Goal: Information Seeking & Learning: Learn about a topic

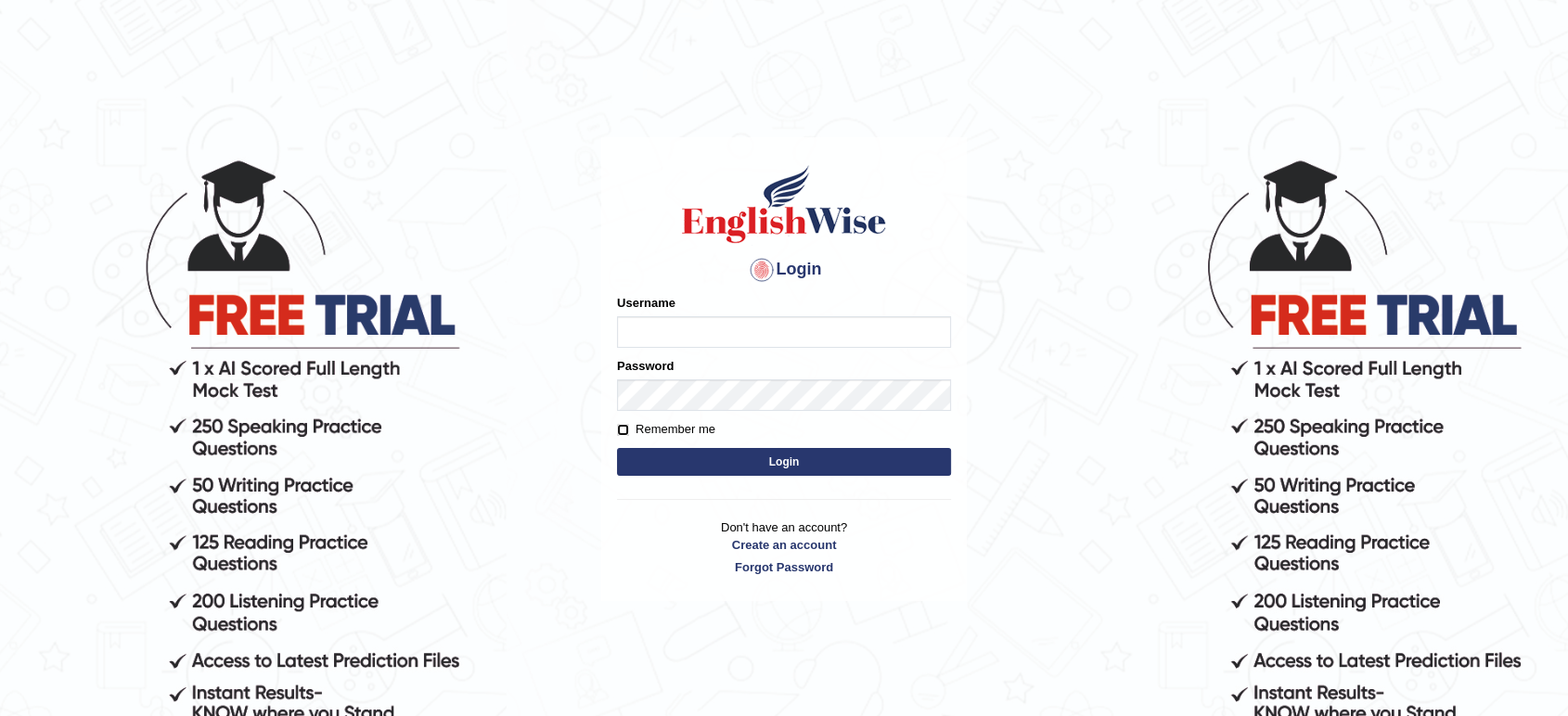
click at [625, 425] on form "Please fix the following errors: Username Password Remember me Login" at bounding box center [784, 387] width 334 height 186
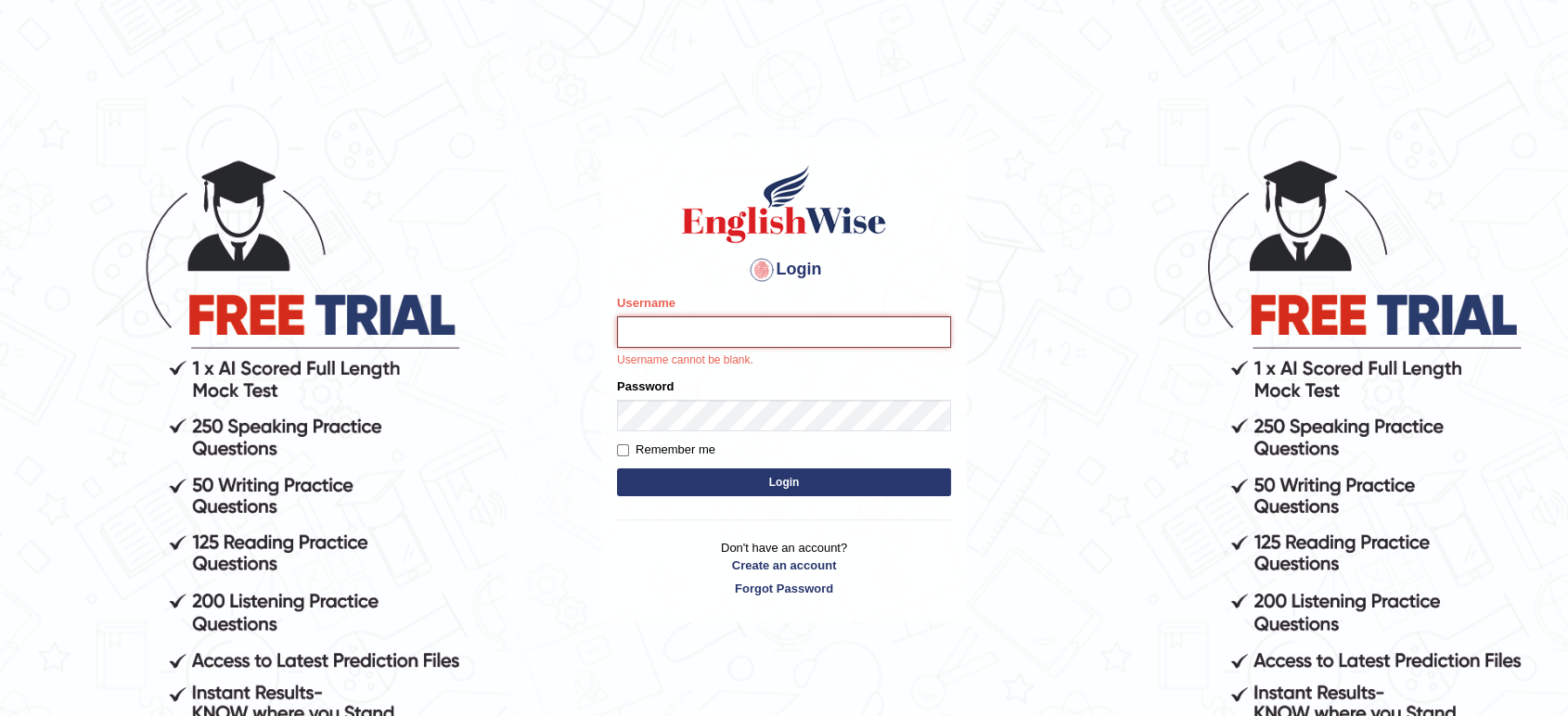
click at [658, 325] on input "Username" at bounding box center [784, 332] width 334 height 32
click at [846, 336] on input "Username" at bounding box center [784, 332] width 334 height 32
type input "vamshikumar"
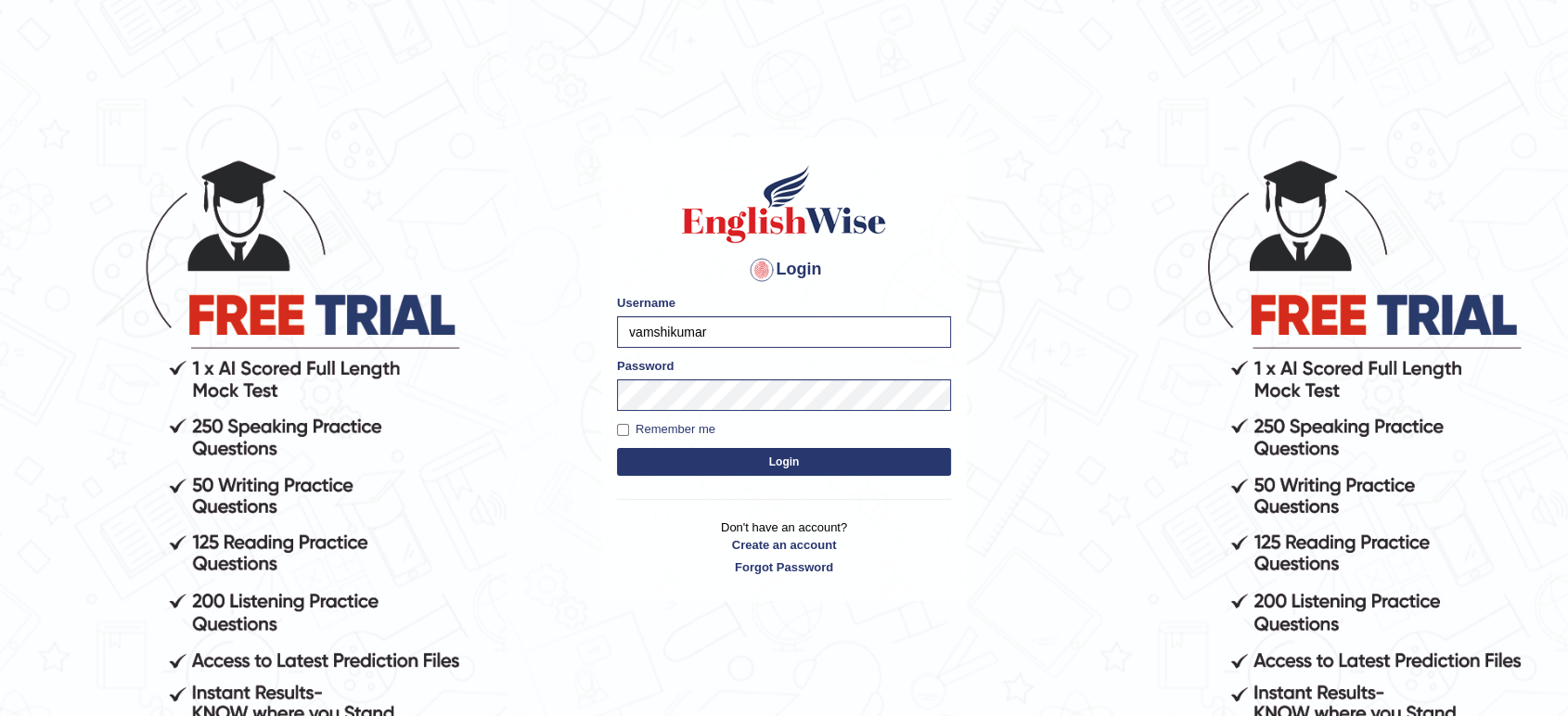
click at [659, 430] on label "Remember me" at bounding box center [667, 429] width 99 height 19
click at [629, 430] on input "Remember me" at bounding box center [623, 430] width 12 height 12
checkbox input "true"
click at [675, 465] on button "Login" at bounding box center [784, 462] width 334 height 28
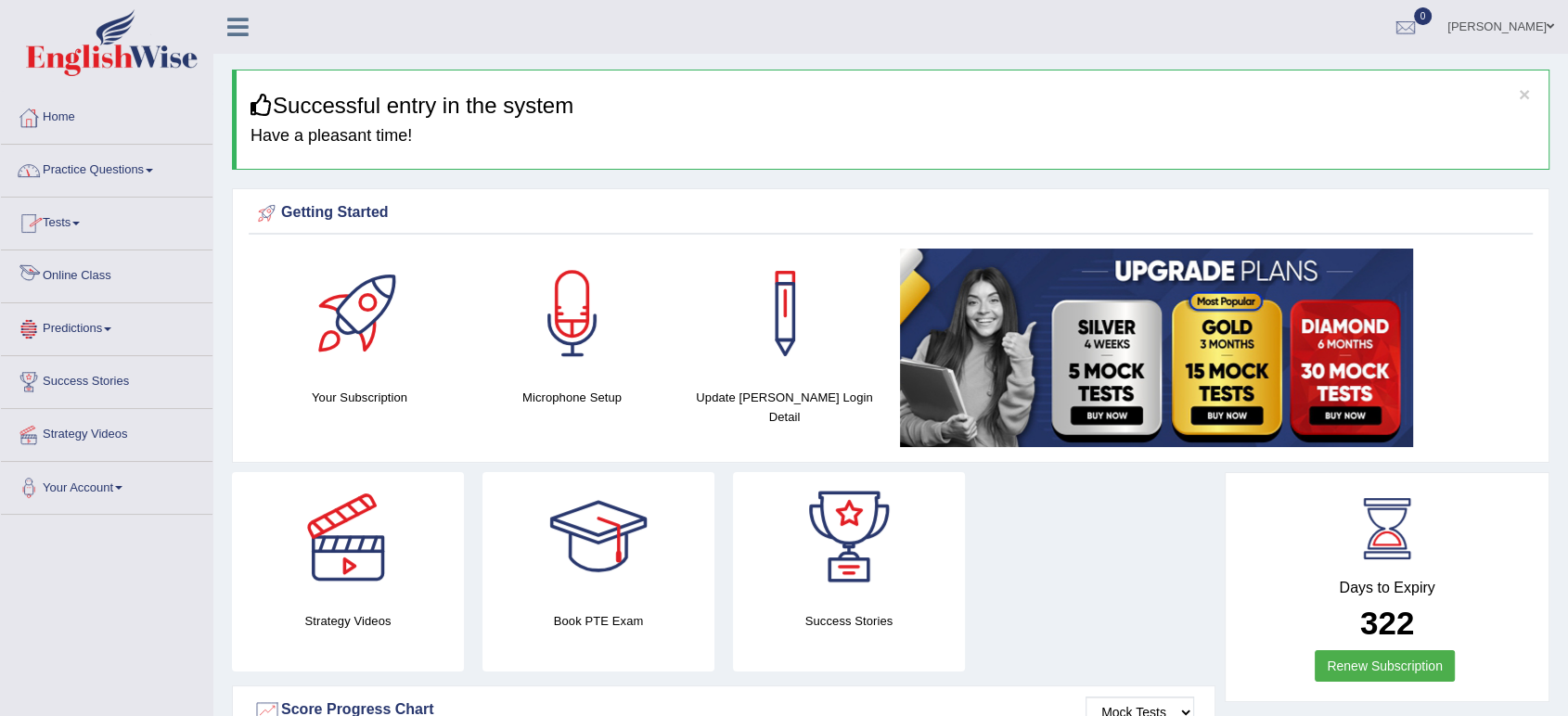
click at [131, 295] on link "Online Class" at bounding box center [107, 273] width 211 height 46
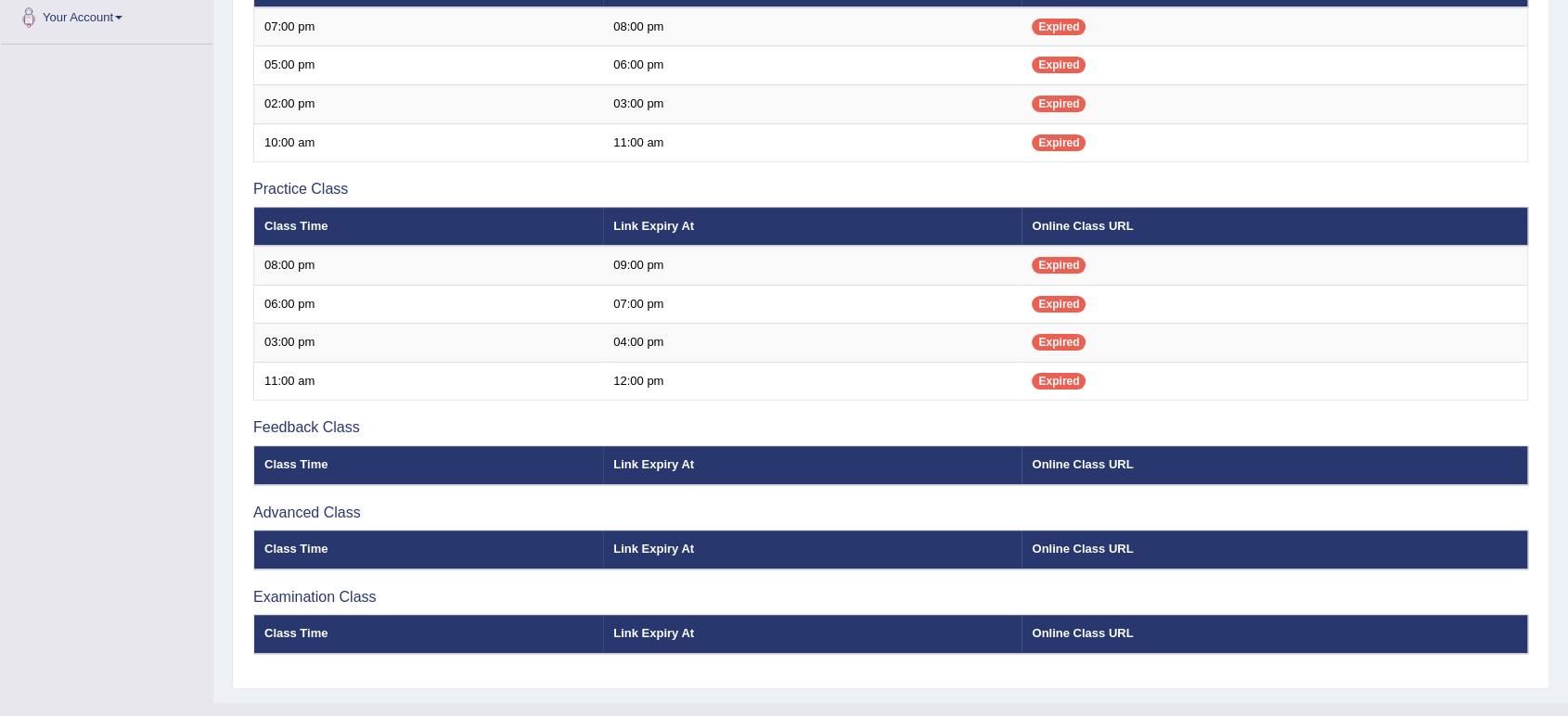
scroll to position [500, 0]
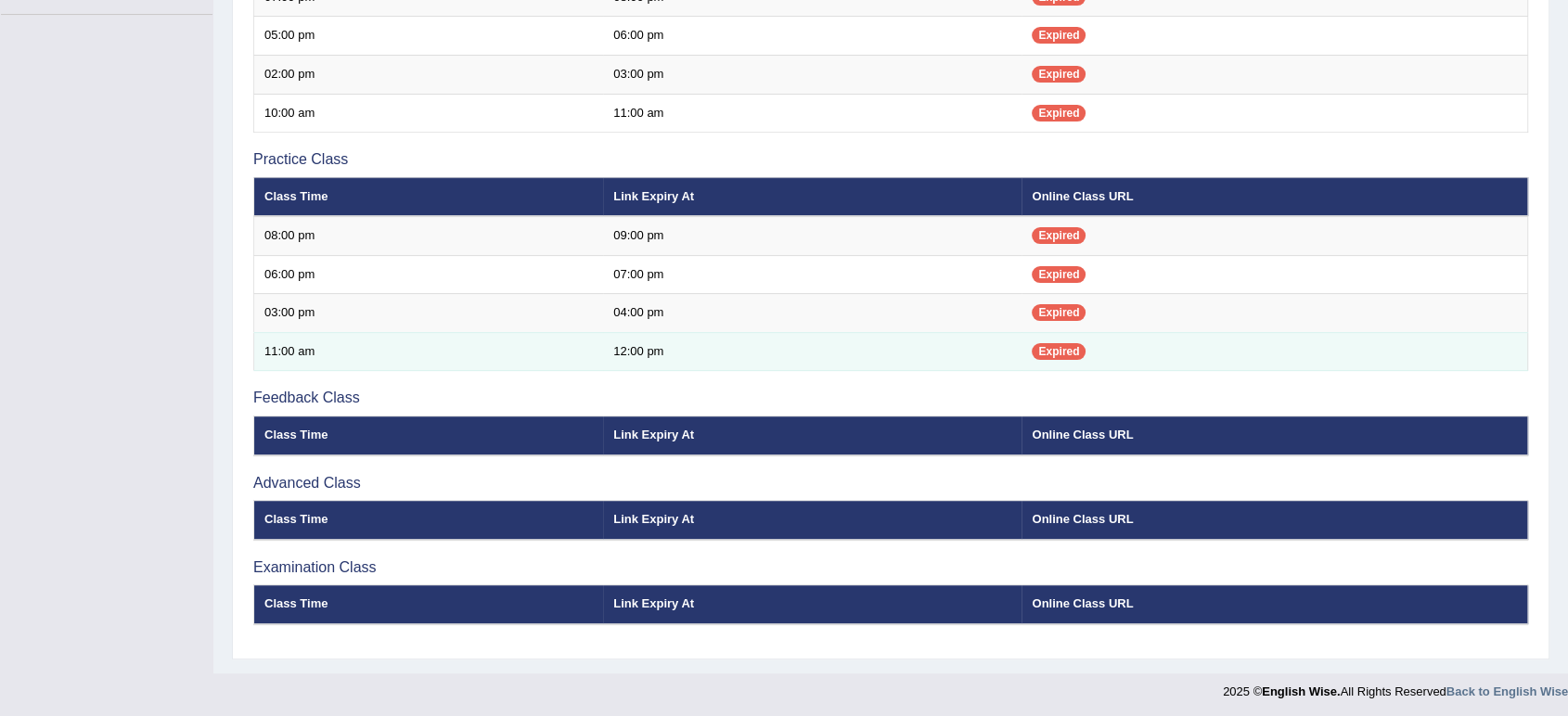
click at [623, 352] on td "12:00 pm" at bounding box center [812, 352] width 418 height 39
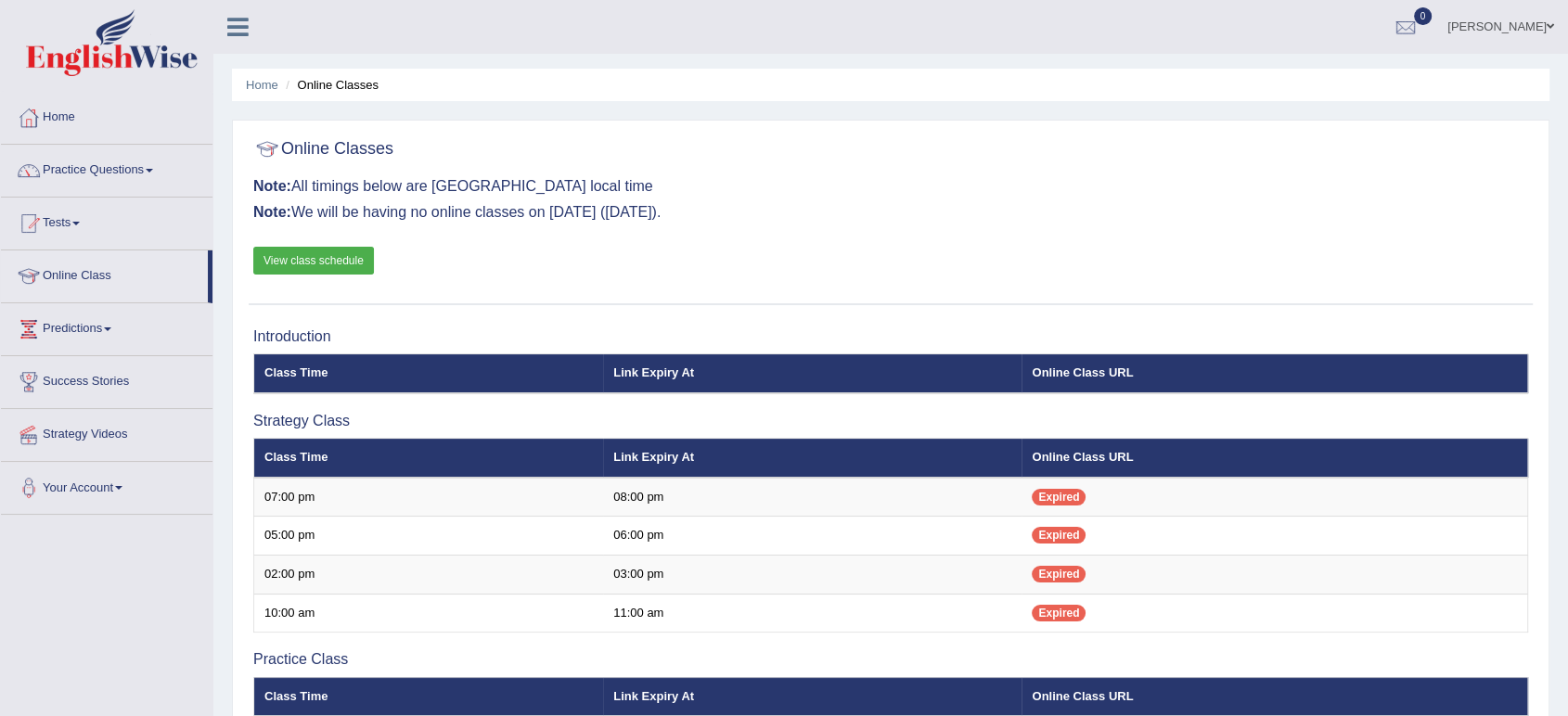
click at [320, 268] on link "View class schedule" at bounding box center [314, 260] width 120 height 28
click at [67, 158] on link "Practice Questions" at bounding box center [107, 168] width 211 height 46
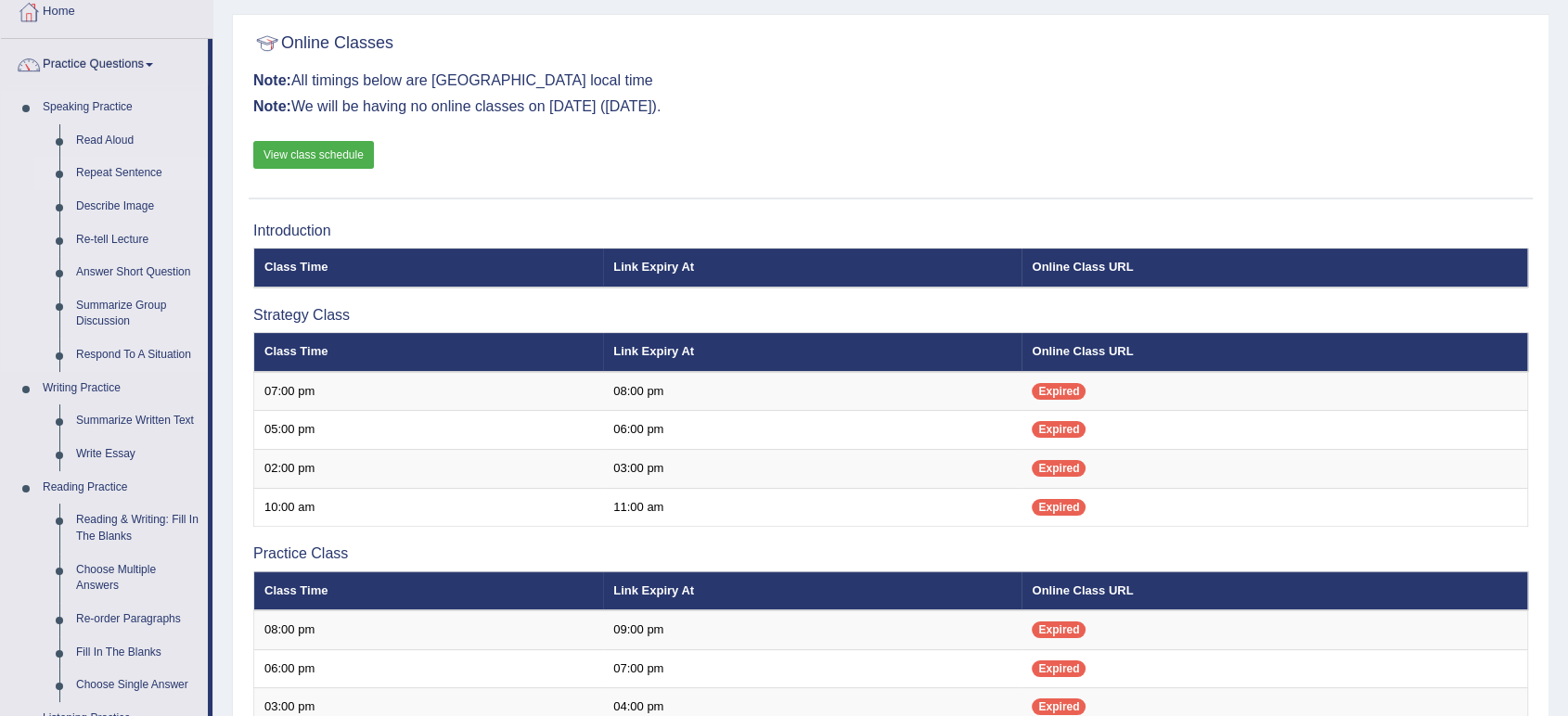
scroll to position [106, 0]
click at [100, 310] on link "Summarize Group Discussion" at bounding box center [138, 314] width 140 height 49
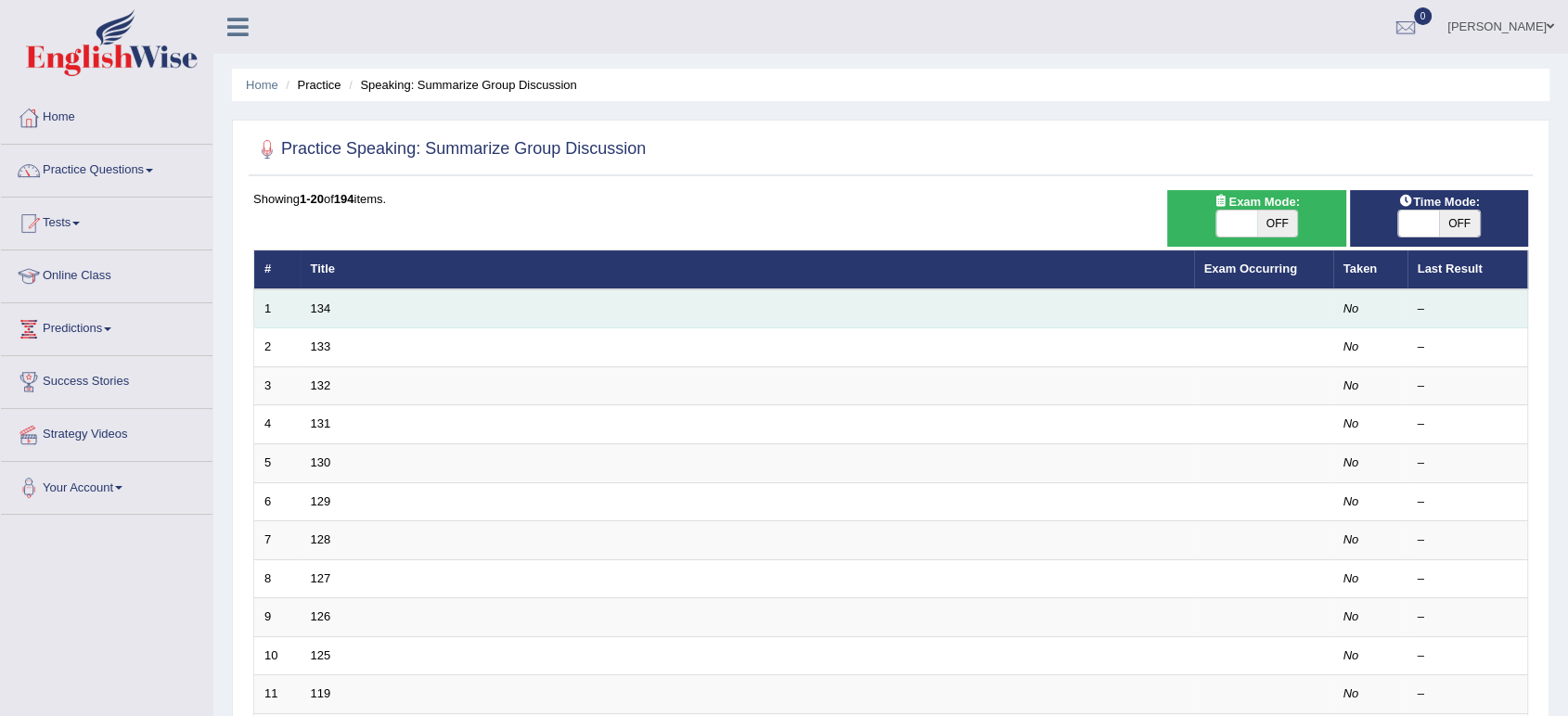
scroll to position [509, 0]
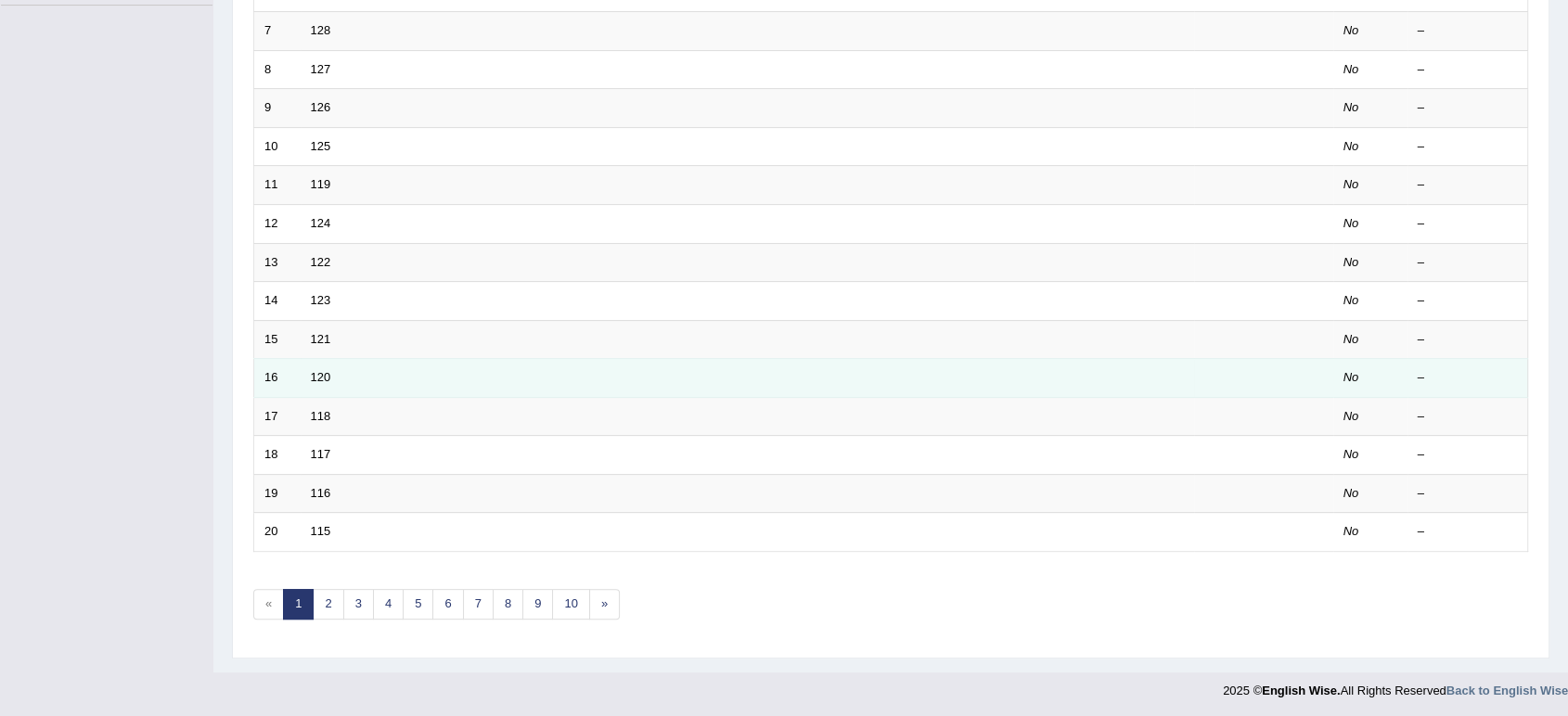
click at [312, 383] on td "120" at bounding box center [748, 379] width 893 height 39
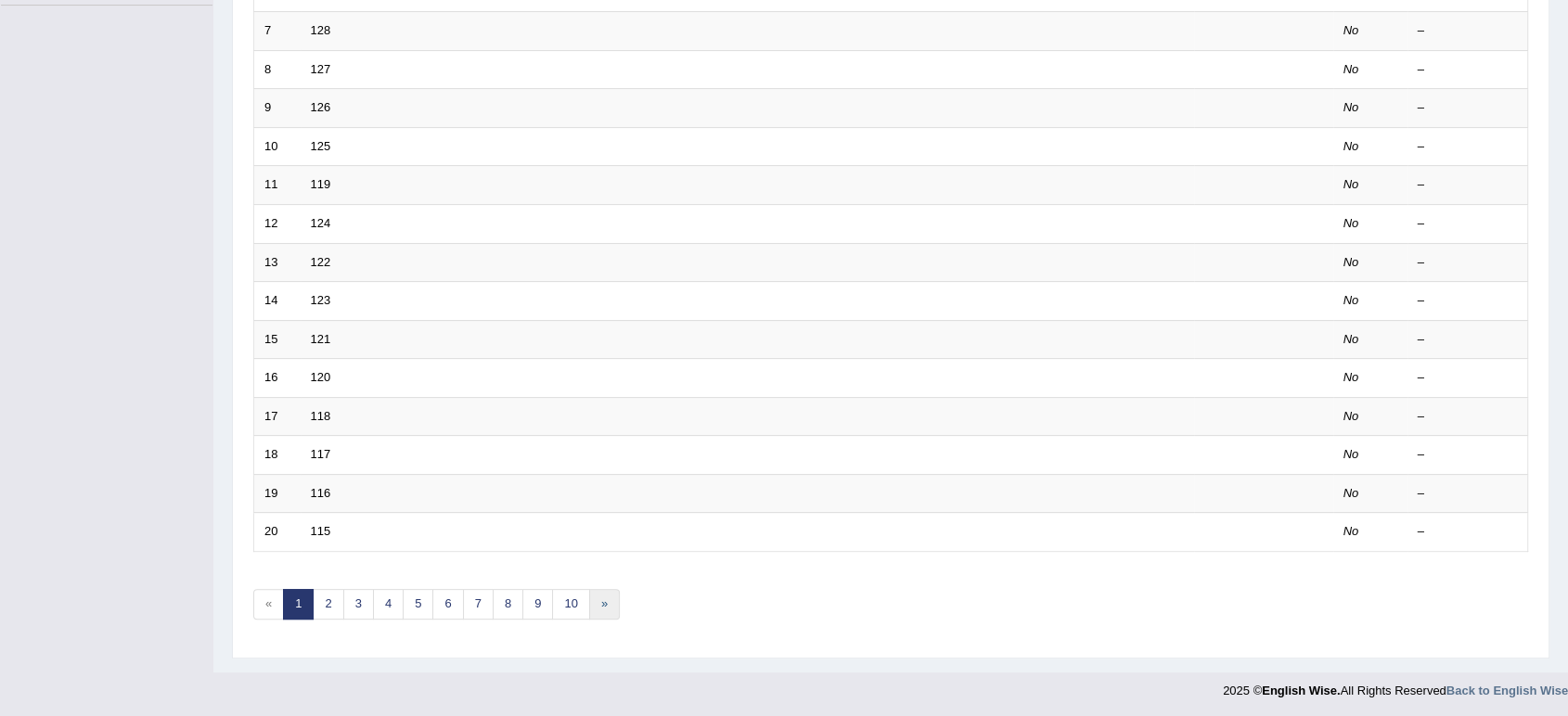
click at [602, 594] on link "»" at bounding box center [604, 604] width 31 height 31
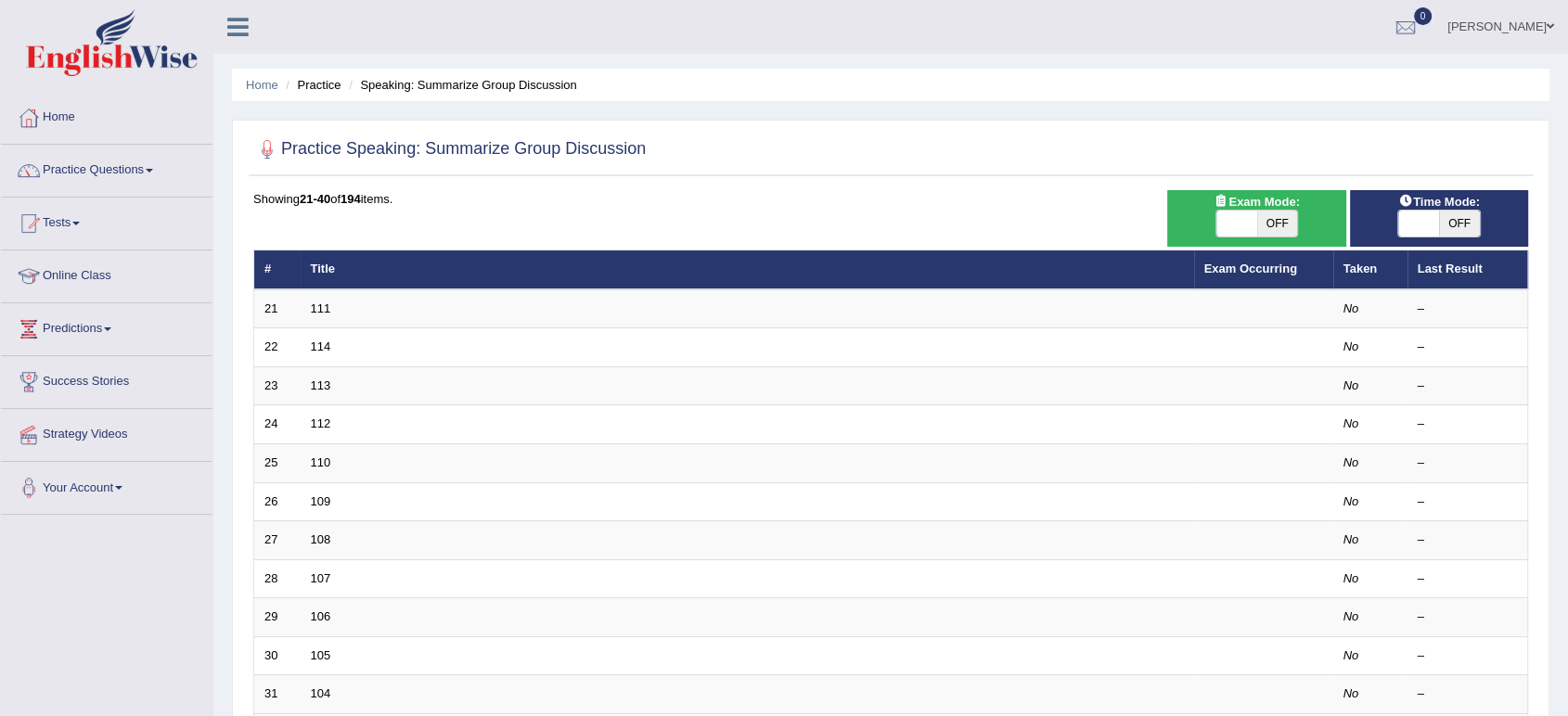
scroll to position [509, 0]
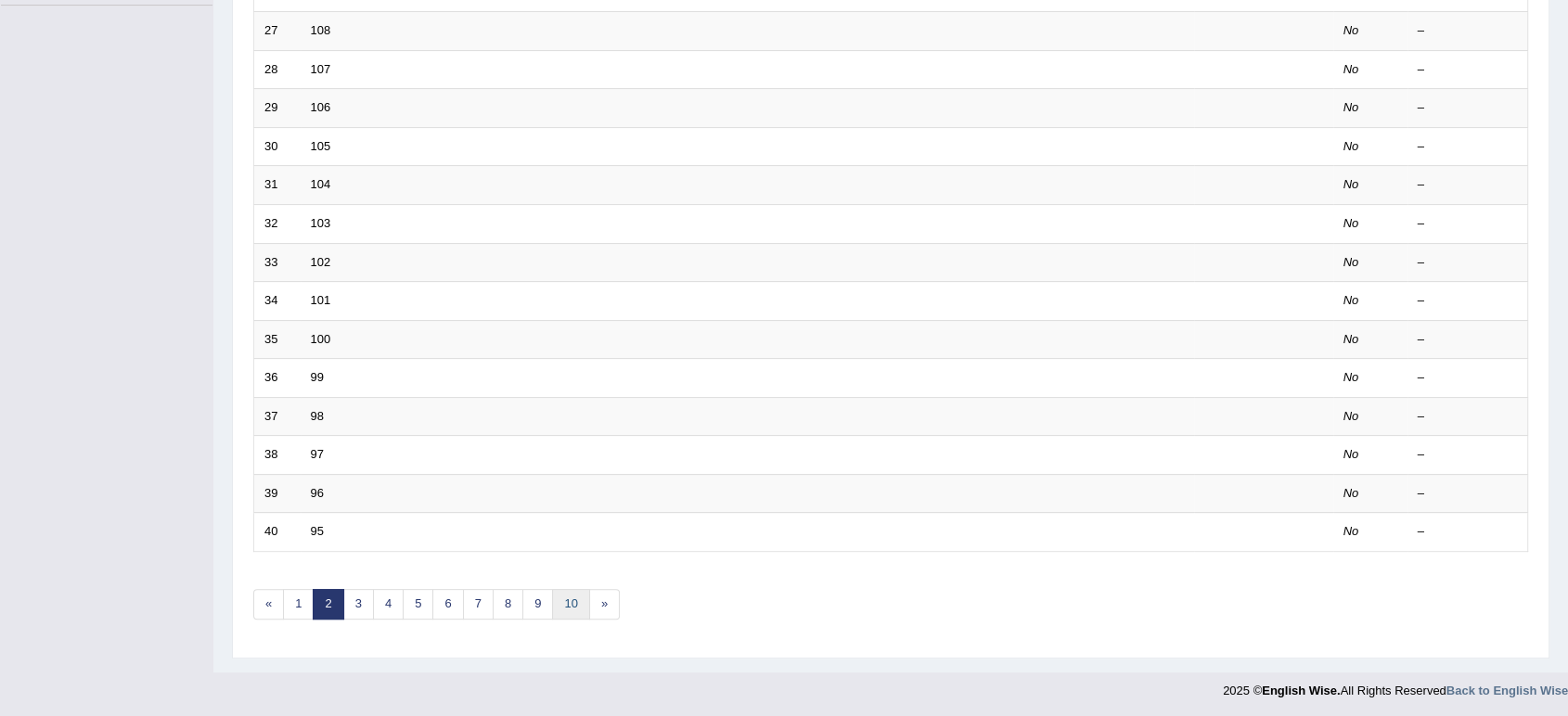
click at [567, 607] on link "10" at bounding box center [571, 604] width 37 height 31
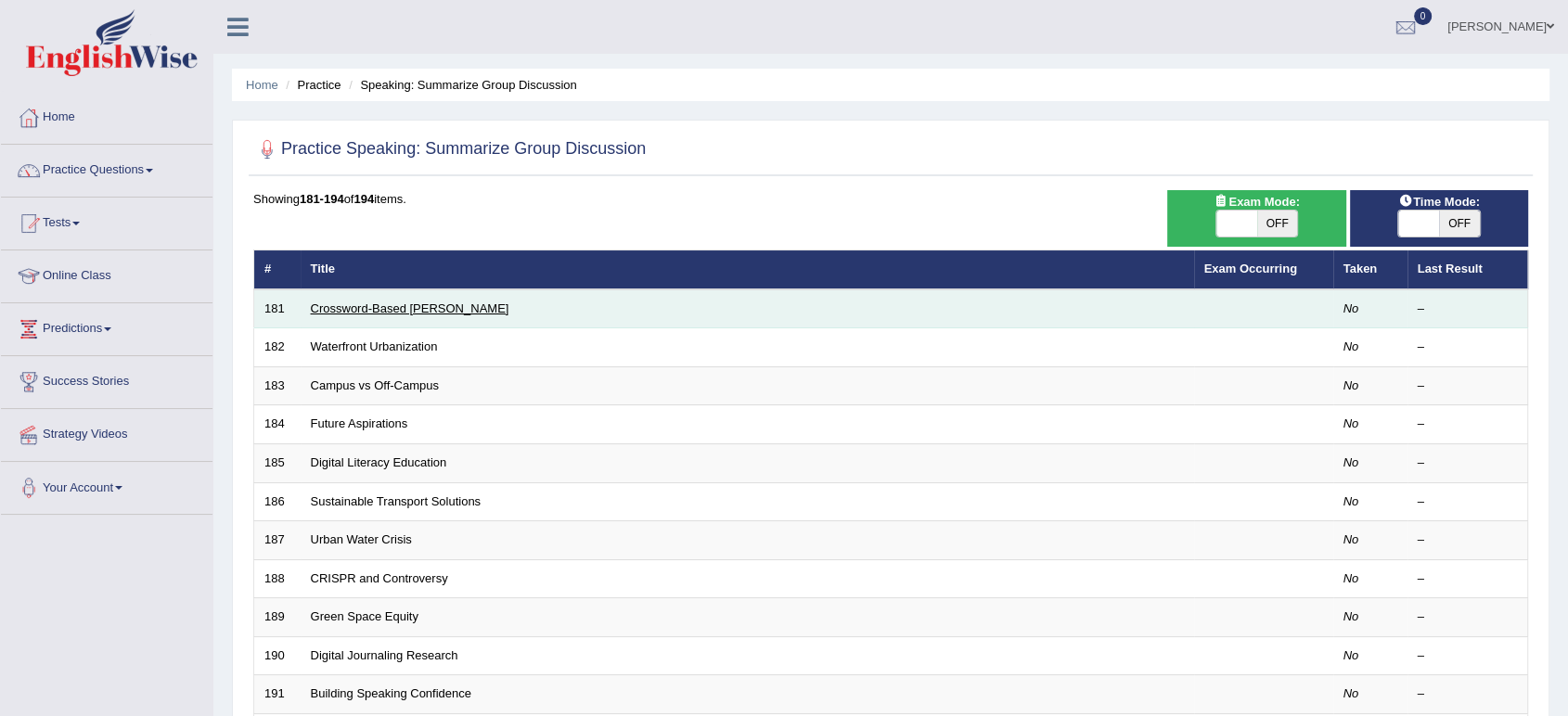
click at [379, 305] on link "Crossword-Based Leaming" at bounding box center [409, 309] width 198 height 14
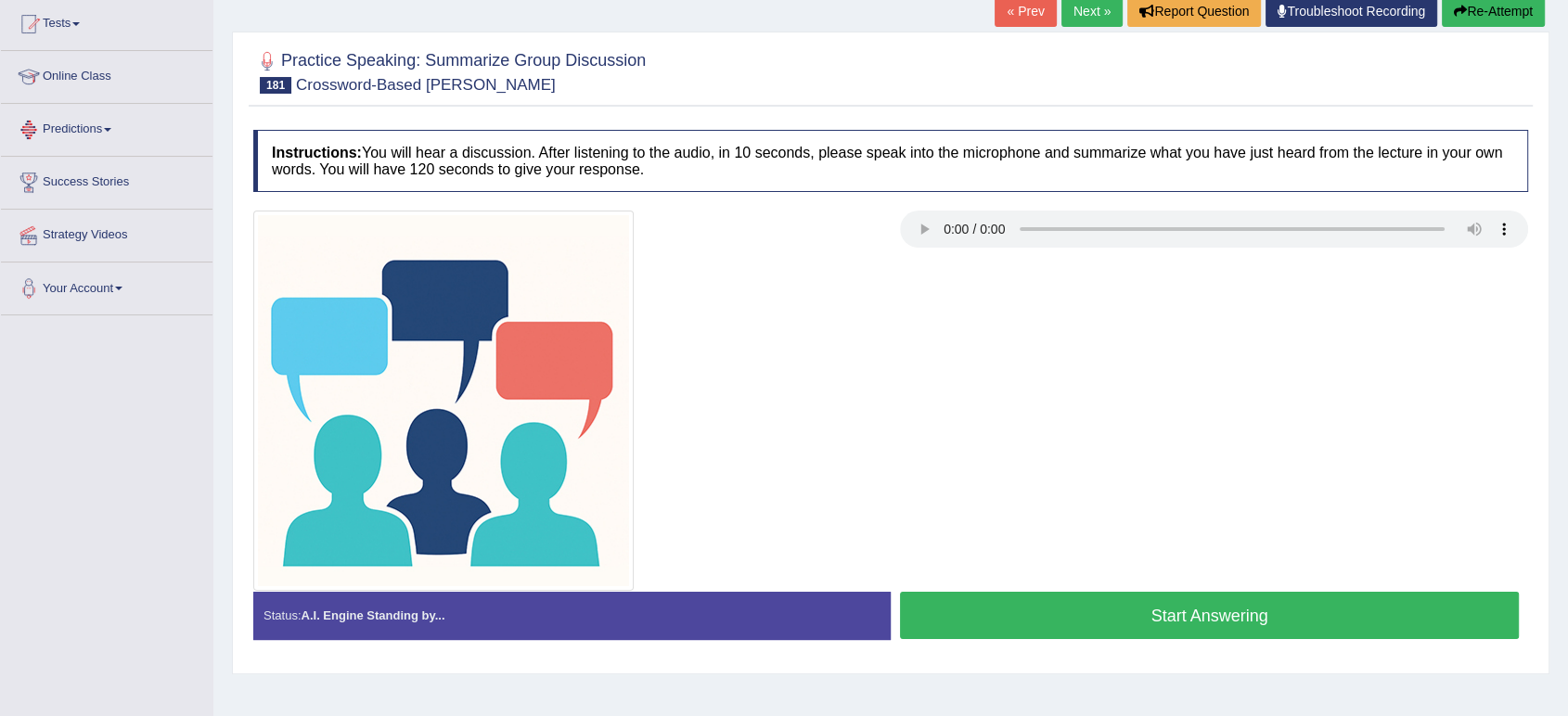
scroll to position [189, 0]
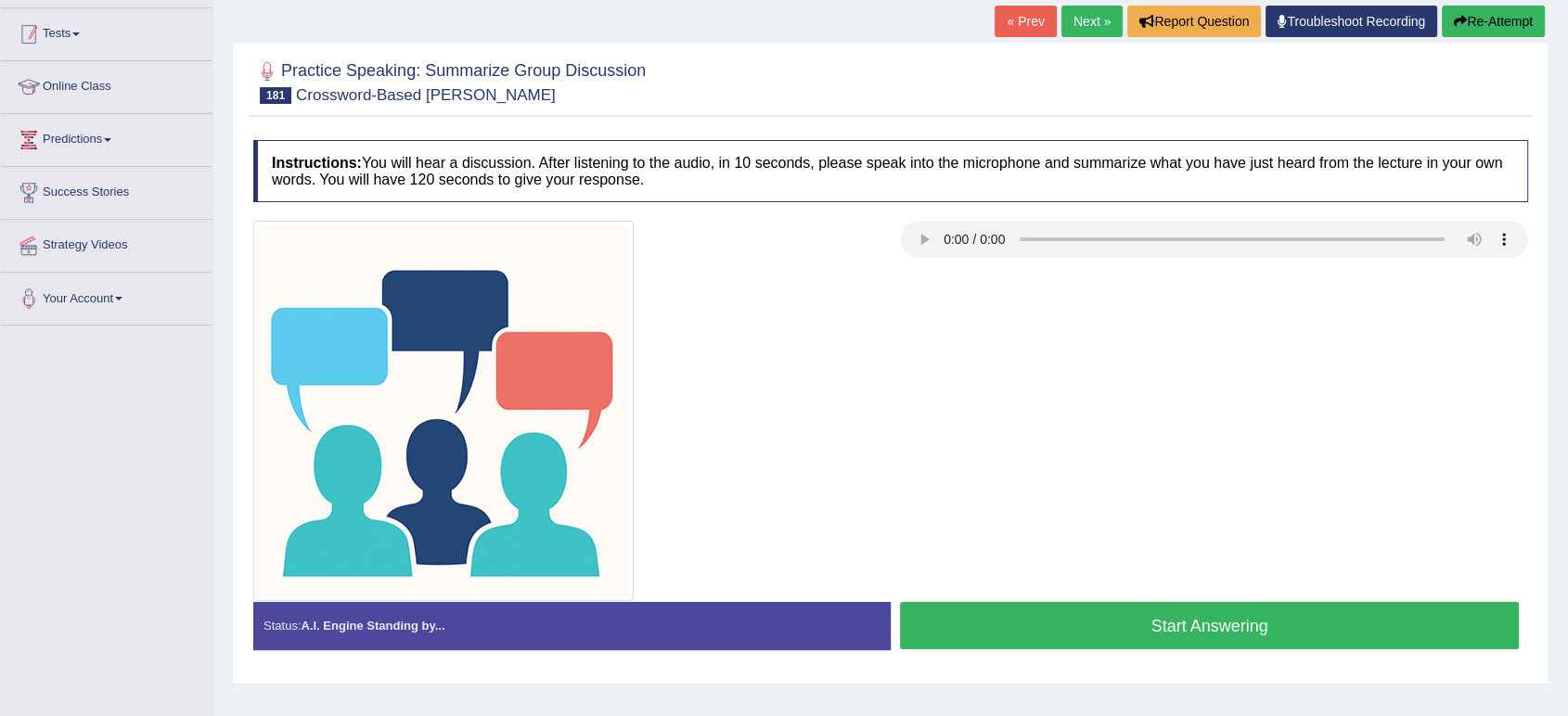
click at [58, 38] on link "Tests" at bounding box center [107, 31] width 211 height 46
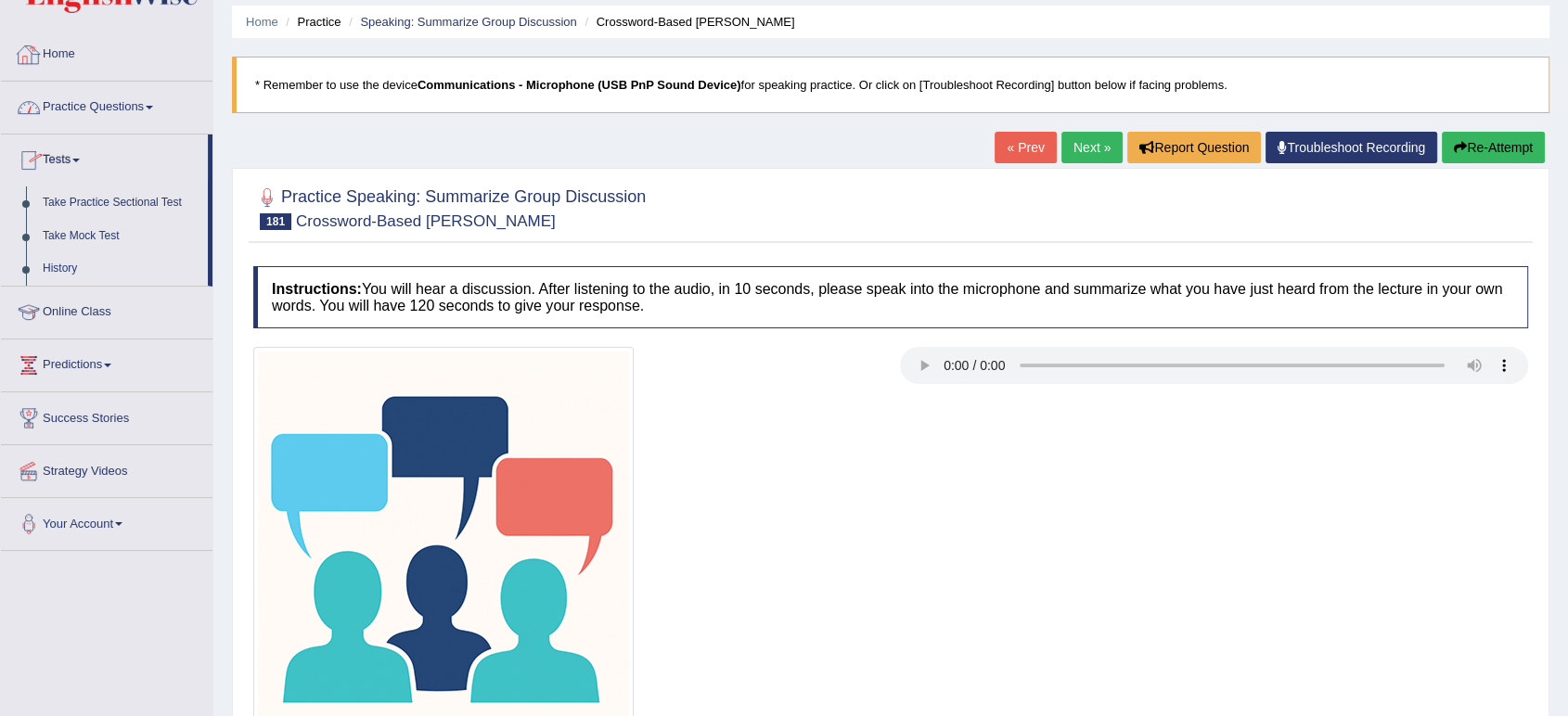
scroll to position [43, 0]
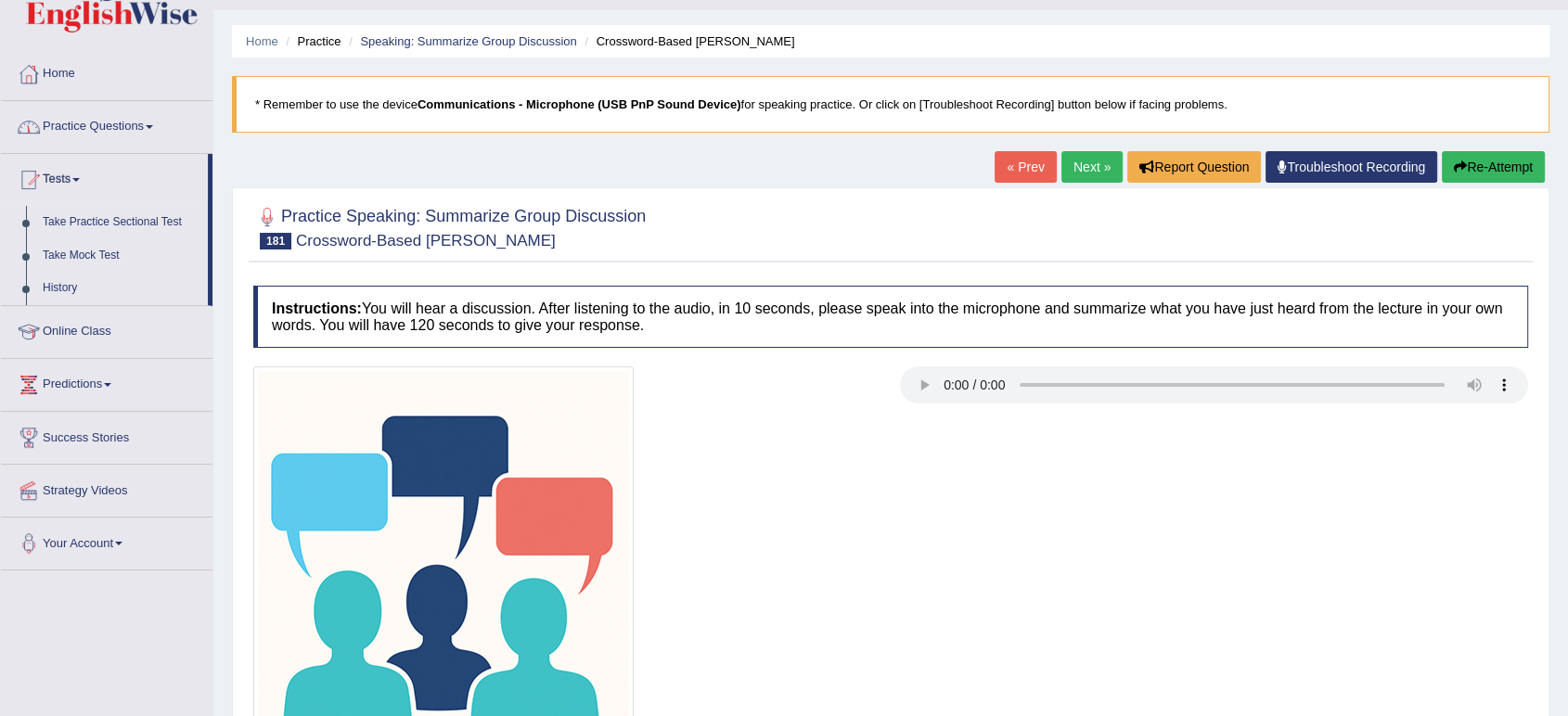
click at [91, 129] on link "Practice Questions" at bounding box center [107, 124] width 211 height 46
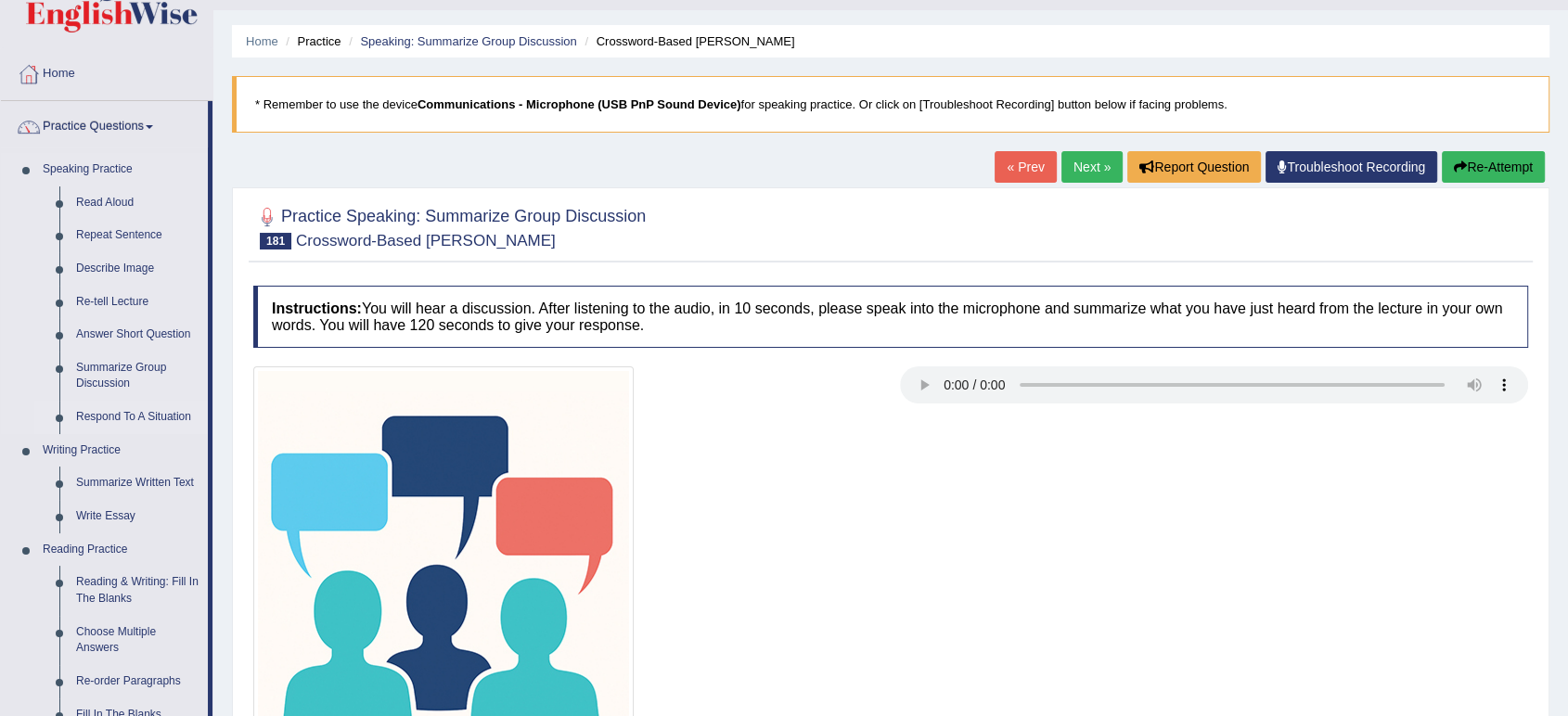
click at [105, 423] on link "Respond To A Situation" at bounding box center [138, 417] width 140 height 34
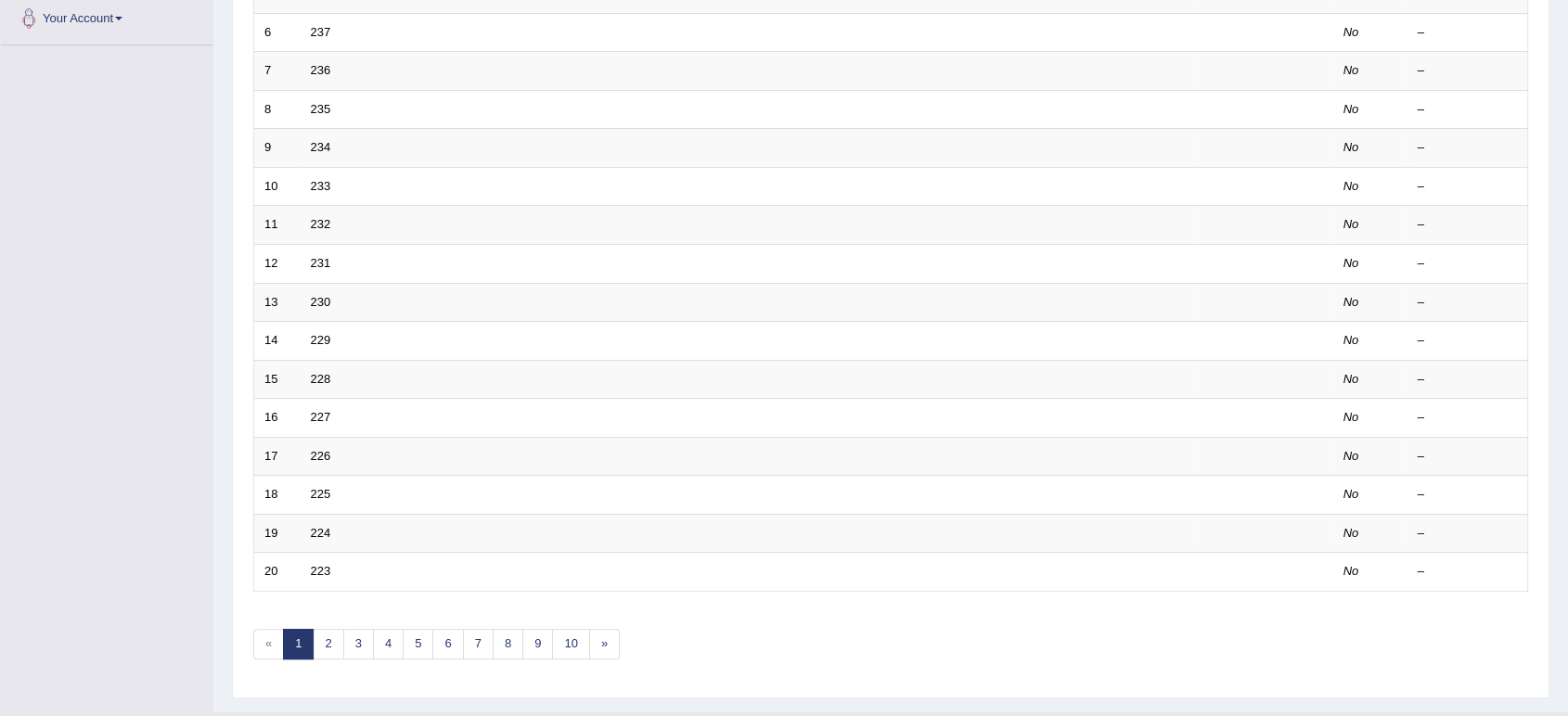
scroll to position [509, 0]
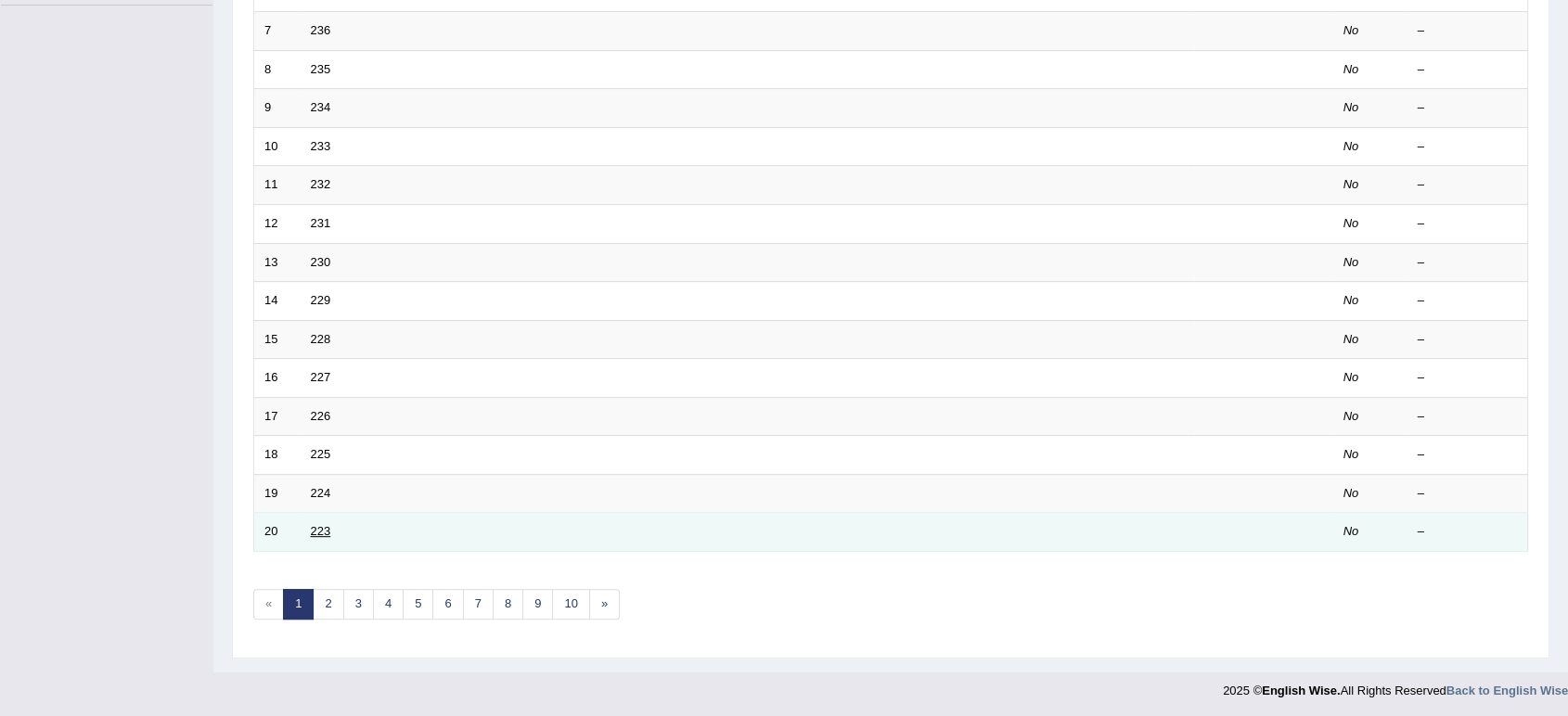
click at [314, 529] on link "223" at bounding box center [321, 531] width 21 height 14
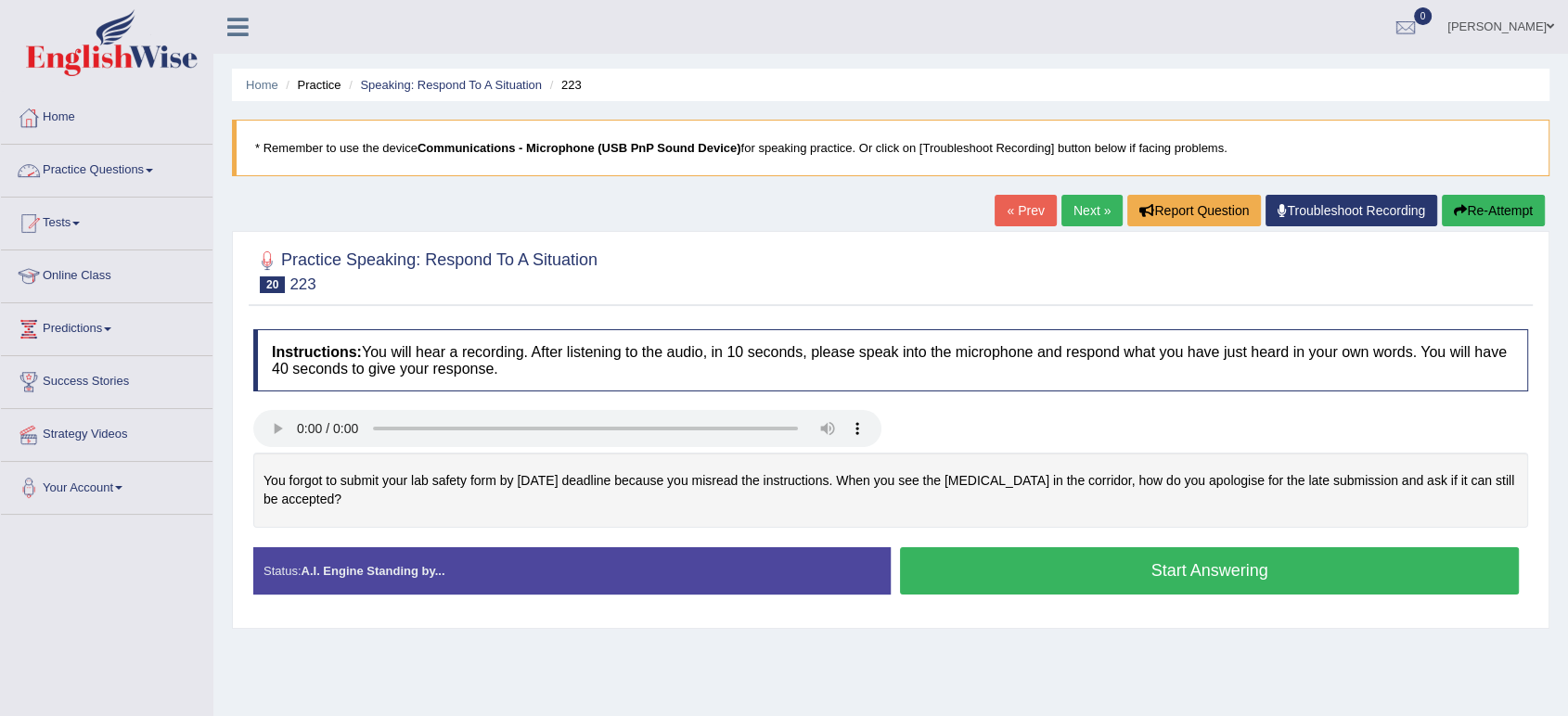
click at [97, 158] on link "Practice Questions" at bounding box center [107, 168] width 211 height 46
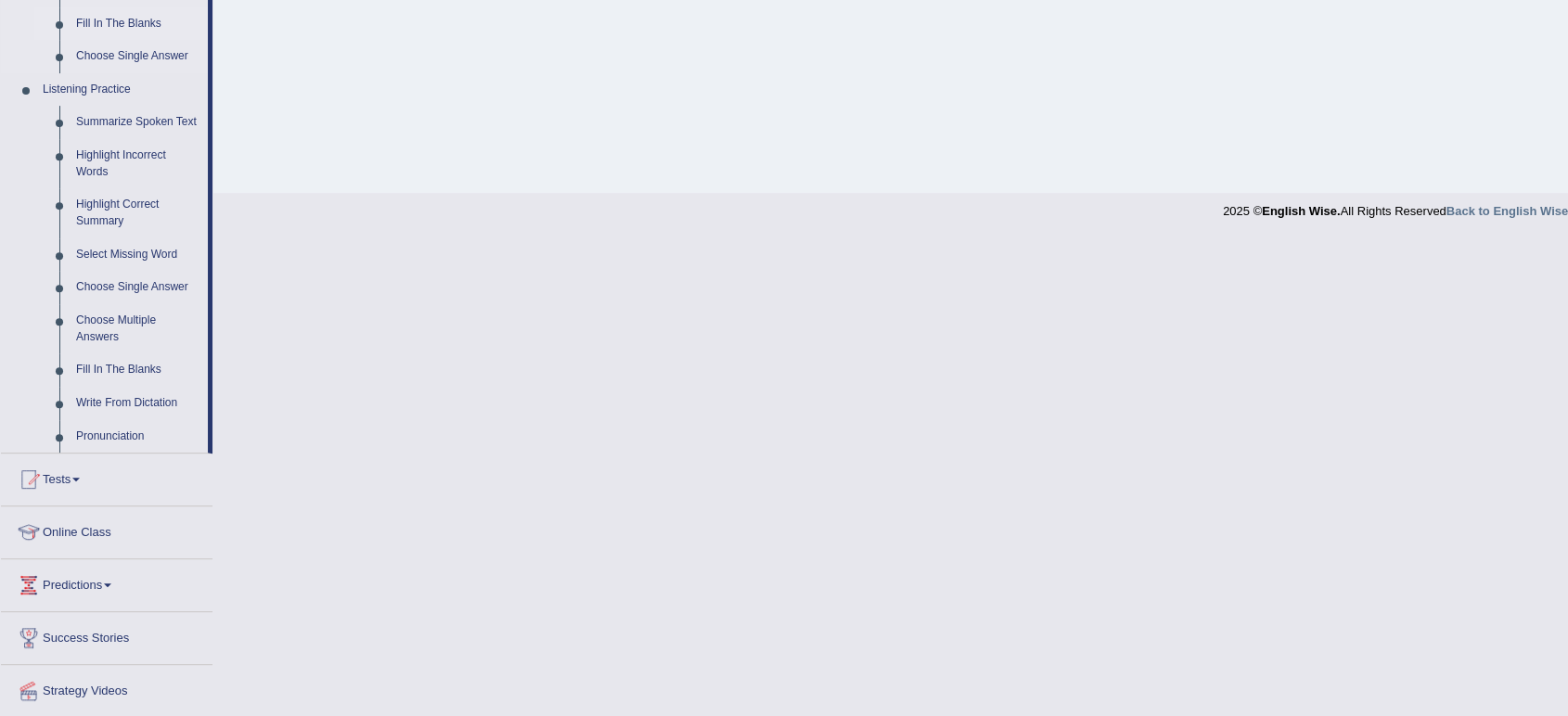
scroll to position [789, 0]
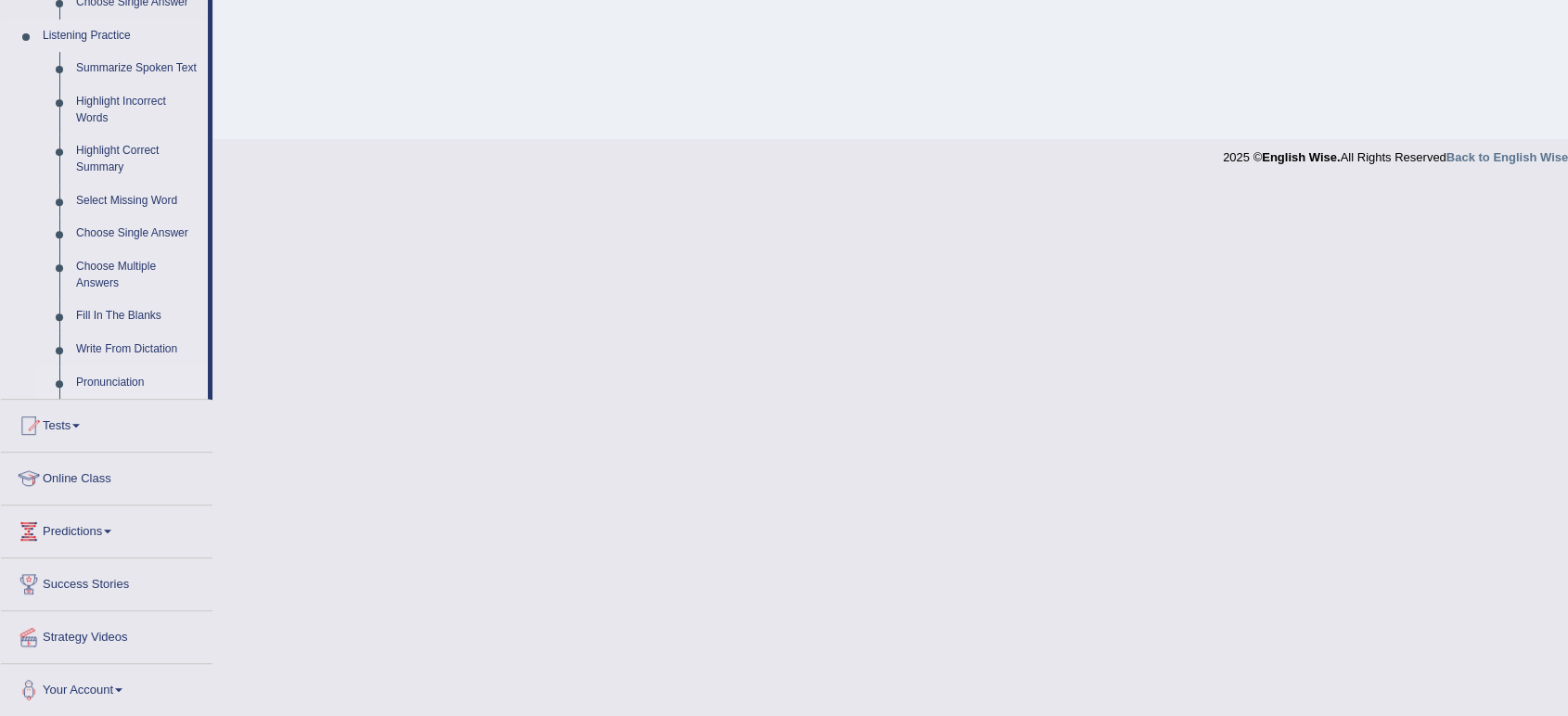
click at [105, 378] on link "Pronunciation" at bounding box center [138, 384] width 140 height 34
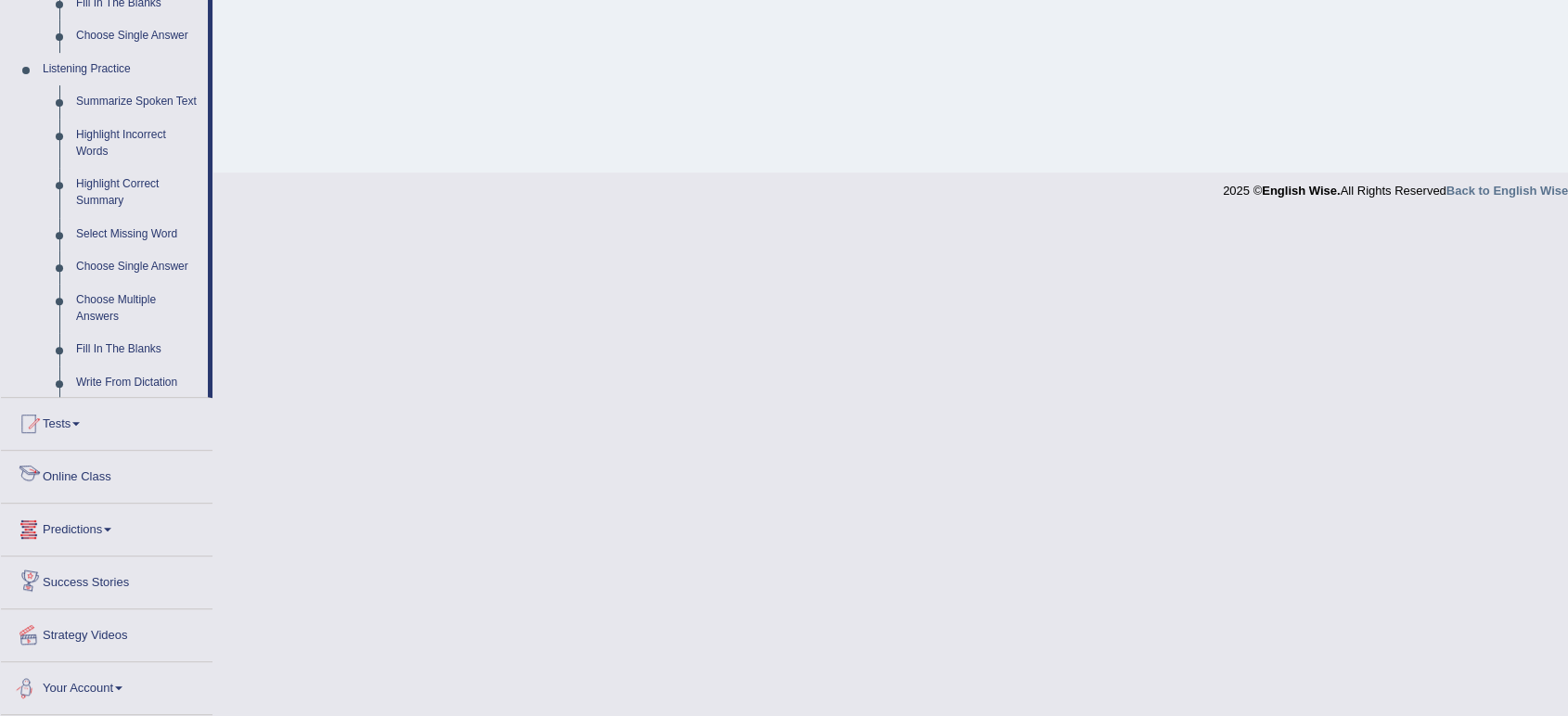
scroll to position [702, 0]
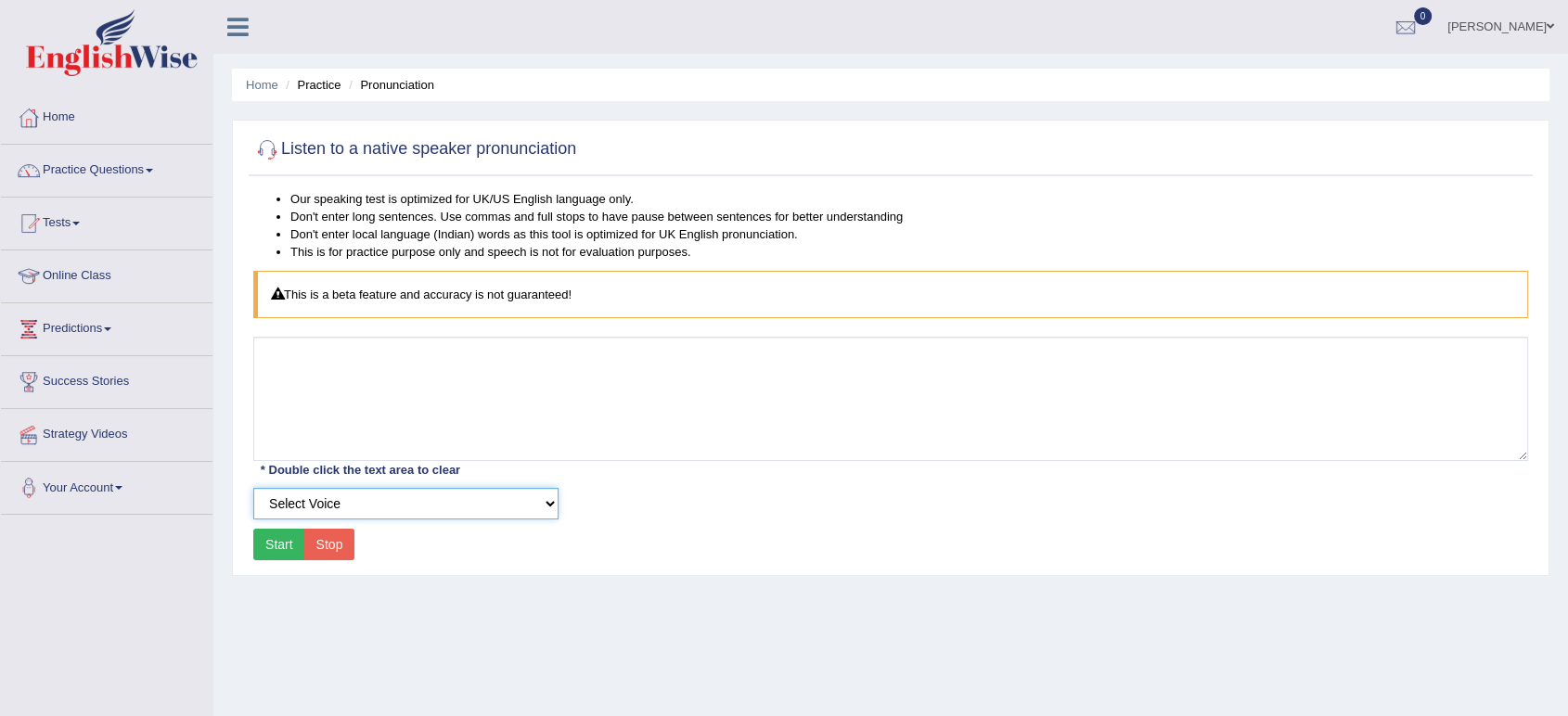
click at [475, 515] on select "Select Voice UK English [DEMOGRAPHIC_DATA] UK English [DEMOGRAPHIC_DATA]" at bounding box center [405, 504] width 305 height 32
click at [475, 633] on div "Home Practice Pronunciation Listen to a native speaker pronunciation Our speaki…" at bounding box center [890, 464] width 1354 height 928
